Goal: Transaction & Acquisition: Purchase product/service

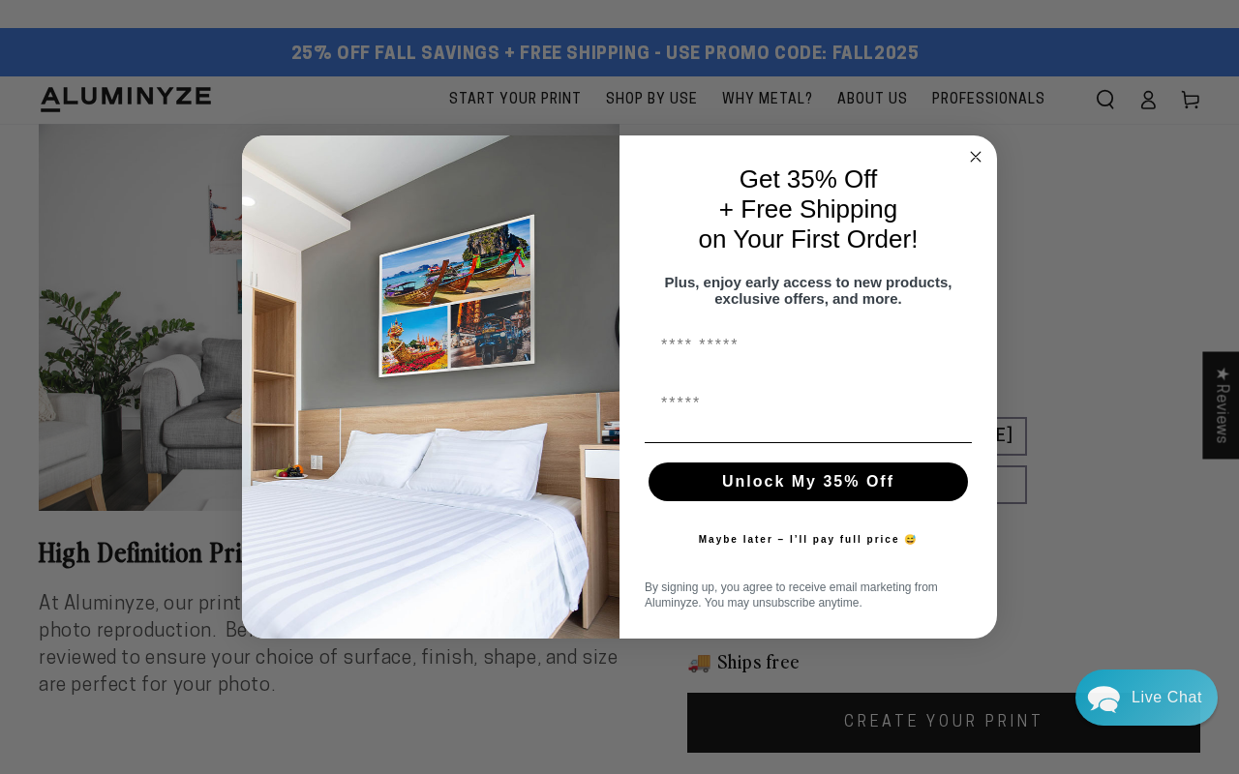
click at [976, 157] on icon "Close dialog" at bounding box center [976, 157] width 10 height 10
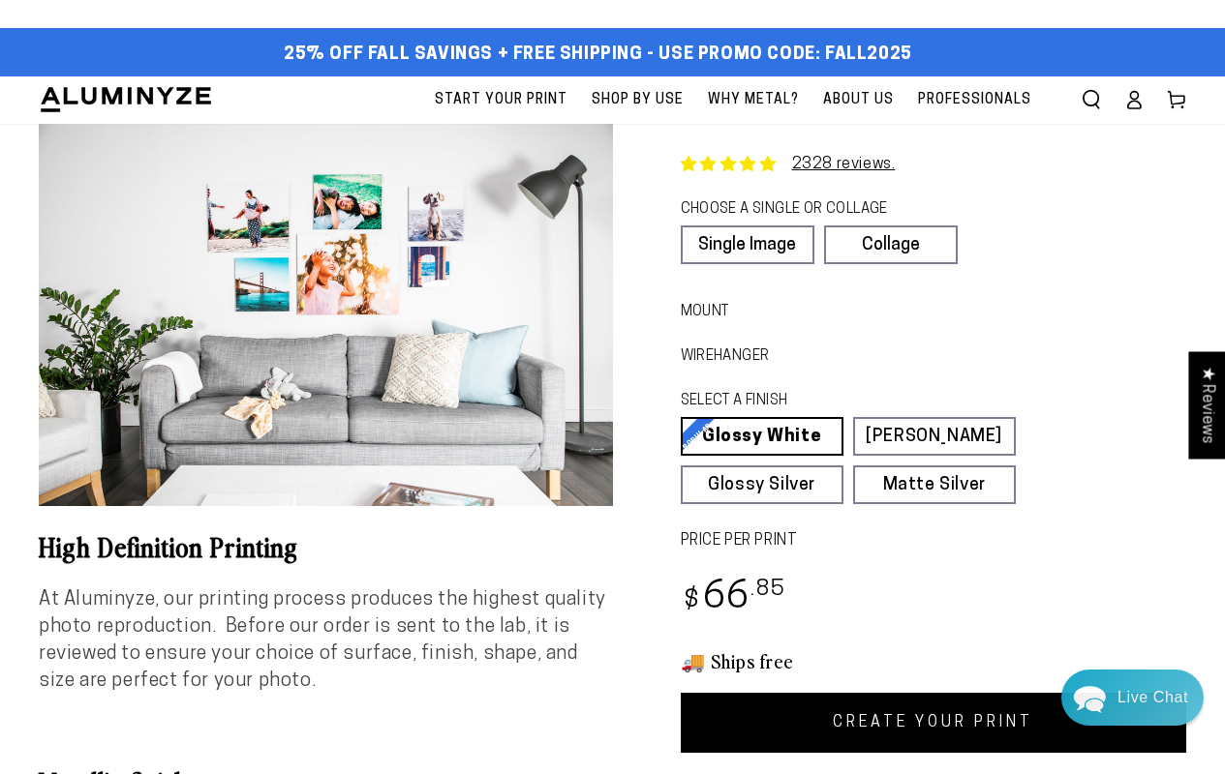
click at [761, 437] on link "Glossy White Glossy White Our bright white glossy surface increases color satur…" at bounding box center [762, 436] width 163 height 39
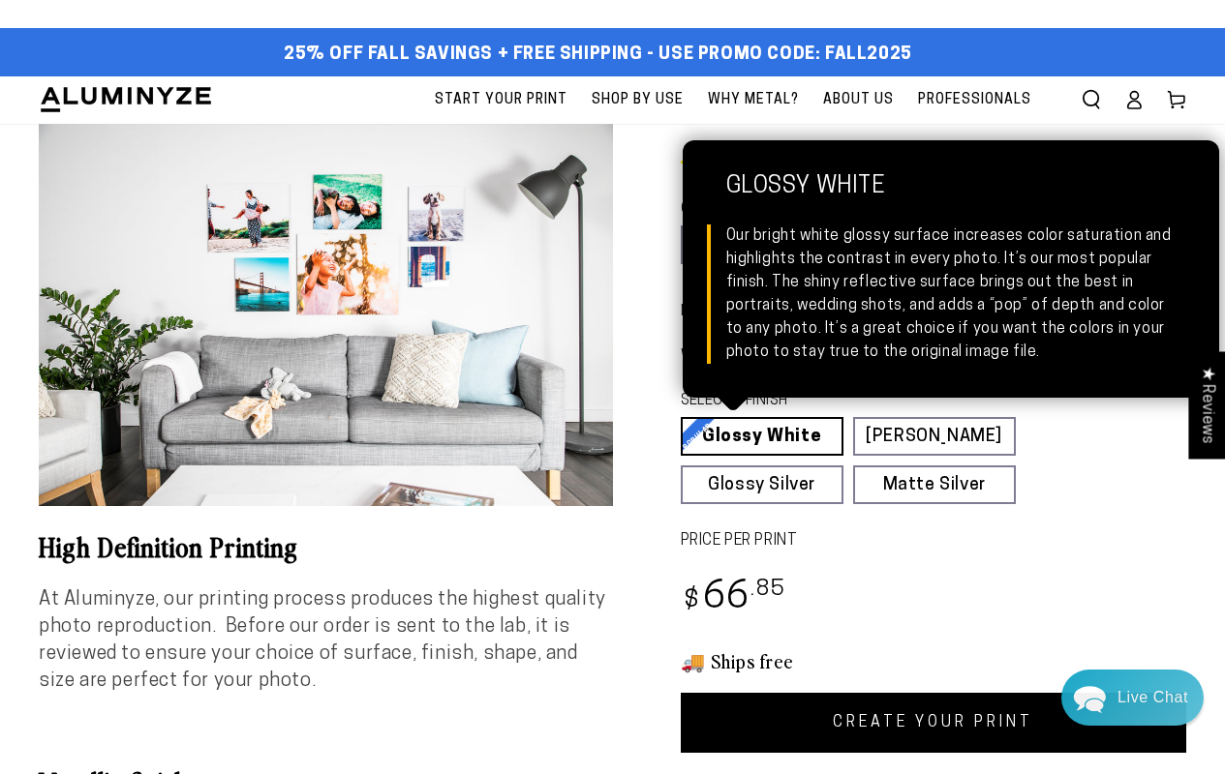
click at [933, 437] on link "Matte White Matte White Our matte white surface offers a flatter tone and sligh…" at bounding box center [934, 436] width 163 height 39
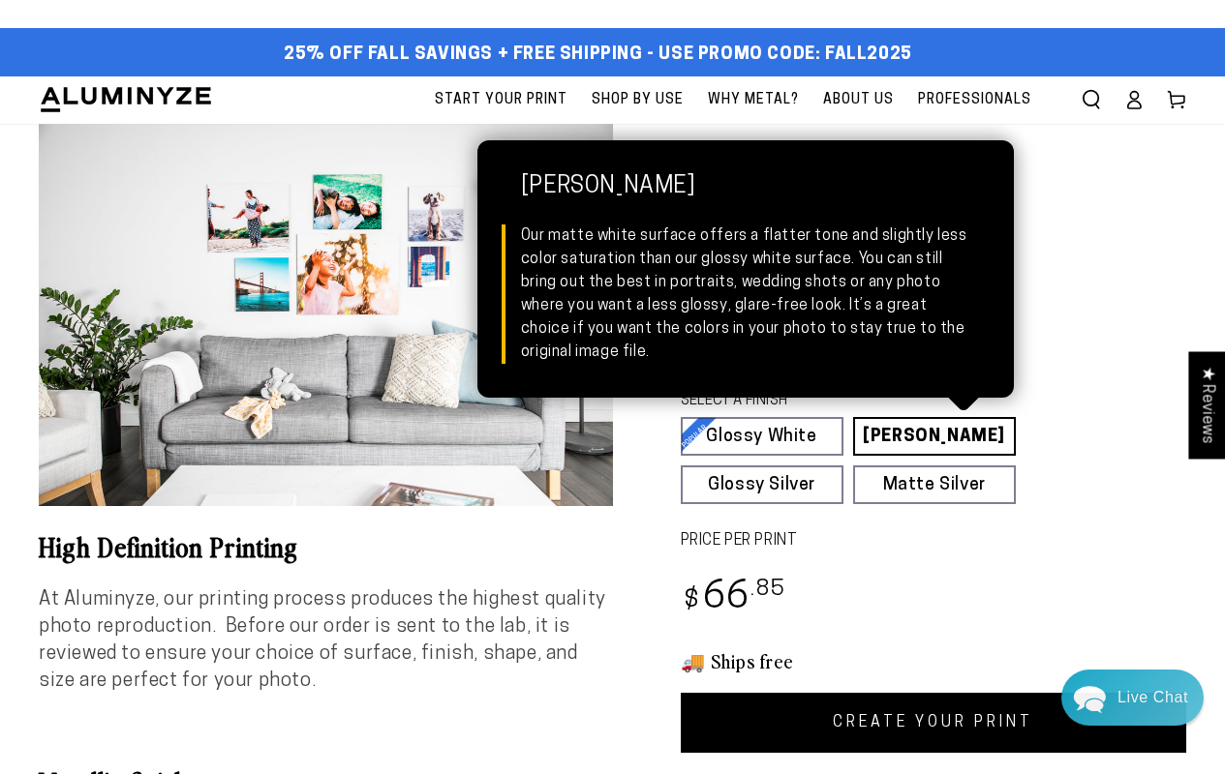
click at [932, 723] on link "CREATE YOUR PRINT" at bounding box center [934, 723] width 506 height 60
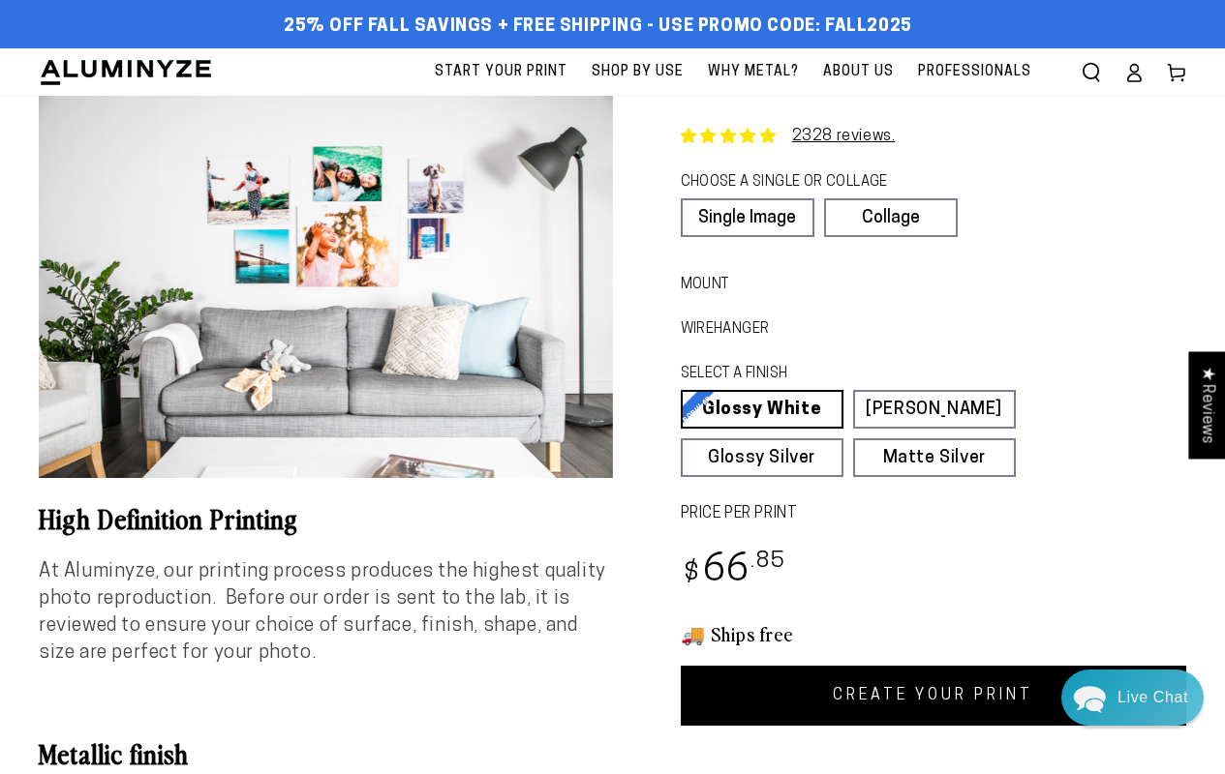
click at [761, 409] on link "Glossy White Glossy White Our bright white glossy surface increases color satur…" at bounding box center [762, 409] width 163 height 39
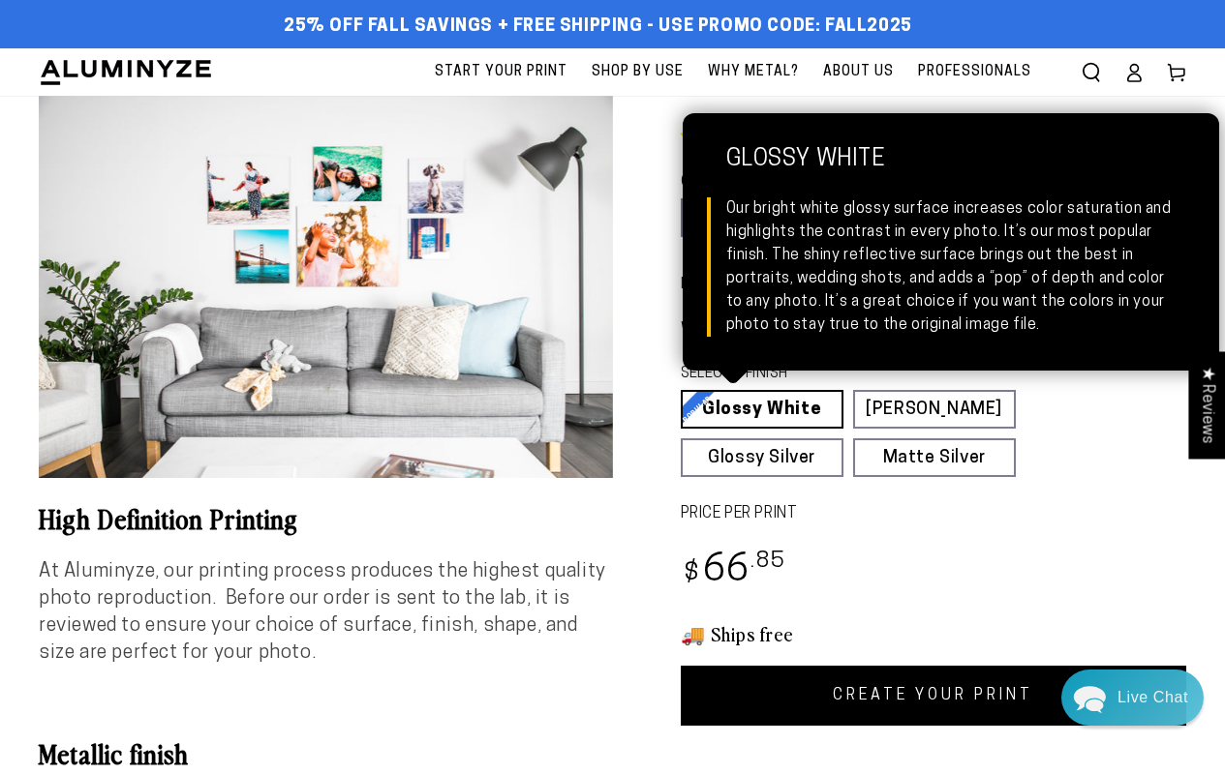
click at [974, 72] on span "Professionals" at bounding box center [974, 72] width 113 height 24
